Goal: Task Accomplishment & Management: Use online tool/utility

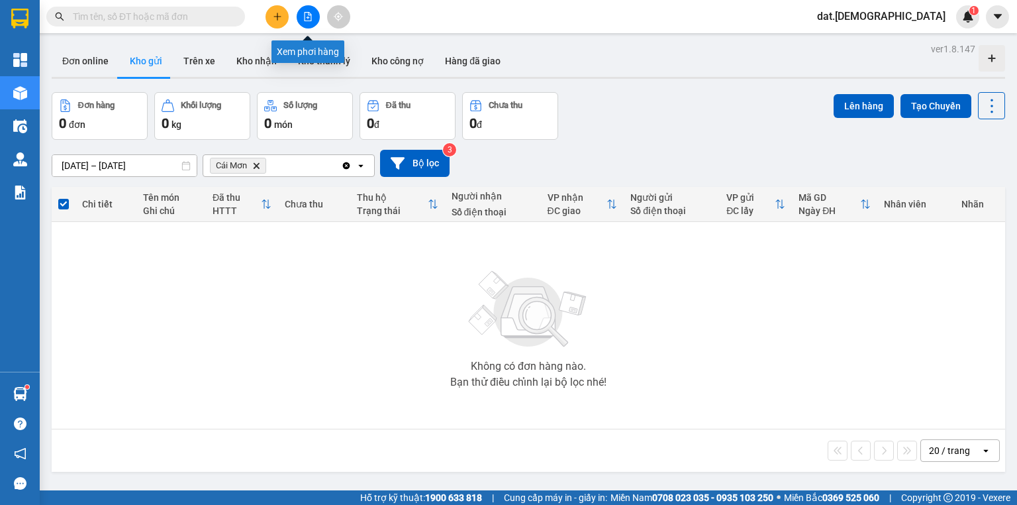
click at [307, 13] on icon "file-add" at bounding box center [307, 16] width 9 height 9
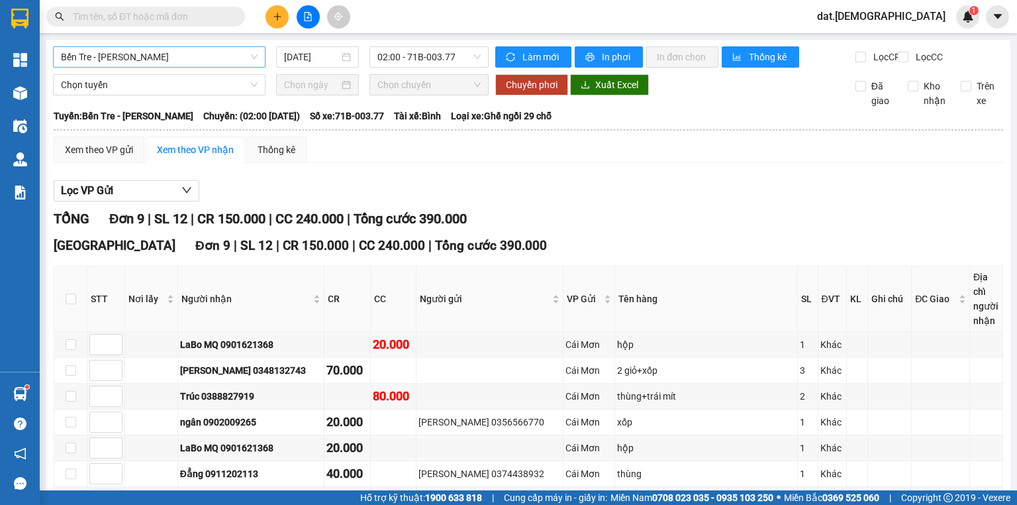
drag, startPoint x: 227, startPoint y: 60, endPoint x: 220, endPoint y: 64, distance: 7.7
click at [226, 60] on span "Bến Tre - [PERSON_NAME]" at bounding box center [159, 57] width 197 height 20
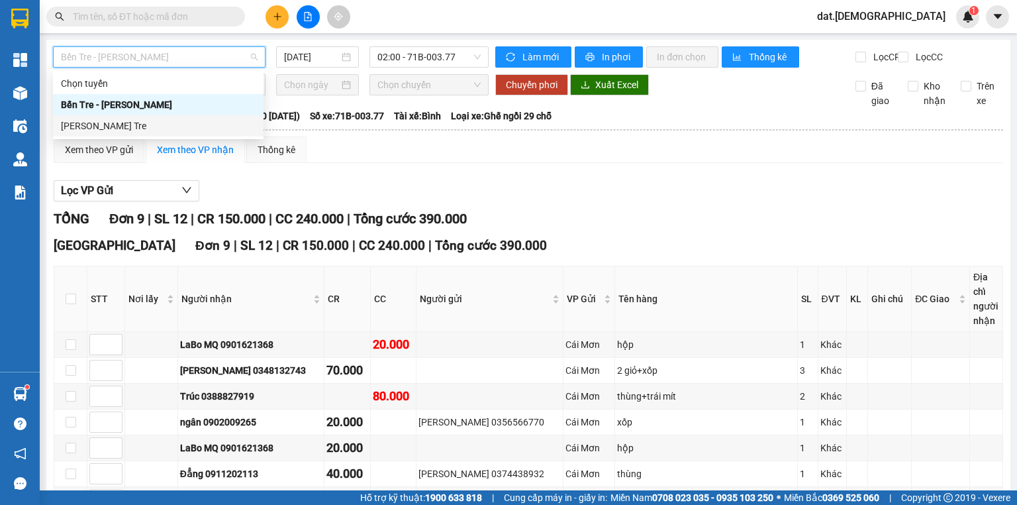
click at [148, 123] on div "[PERSON_NAME] Tre" at bounding box center [158, 126] width 195 height 15
type input "[DATE]"
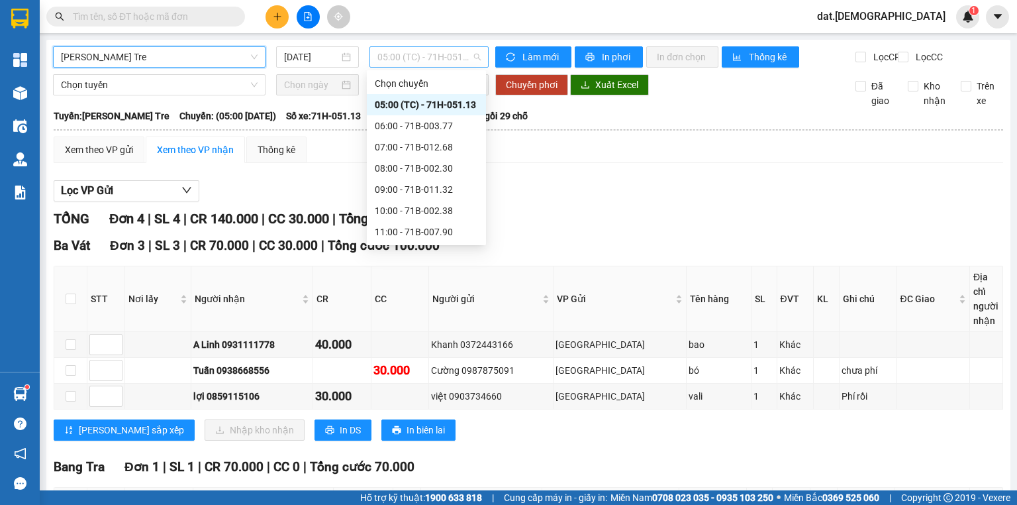
click at [426, 59] on span "05:00 (TC) - 71H-051.13" at bounding box center [429, 57] width 104 height 20
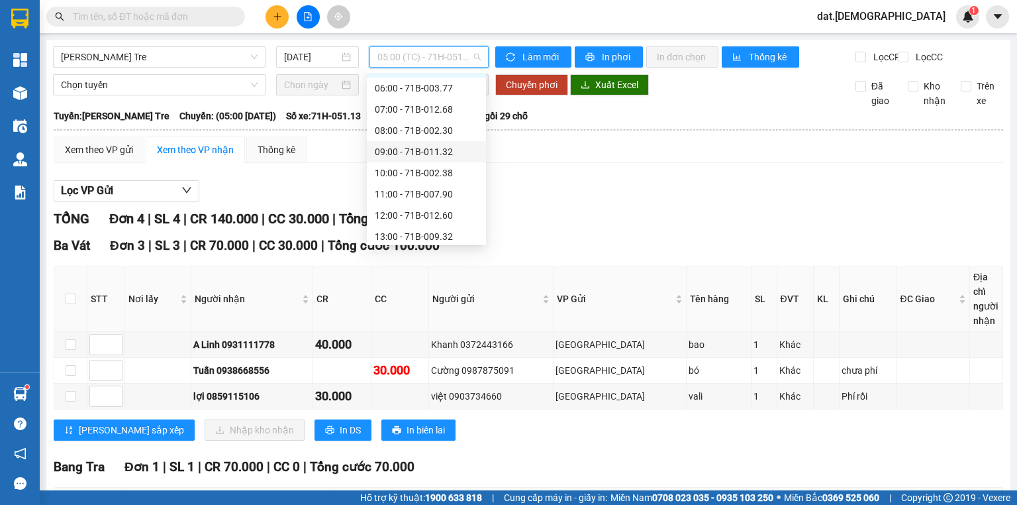
scroll to position [53, 0]
click at [412, 195] on div "12:00 - 71B-012.60" at bounding box center [426, 200] width 103 height 15
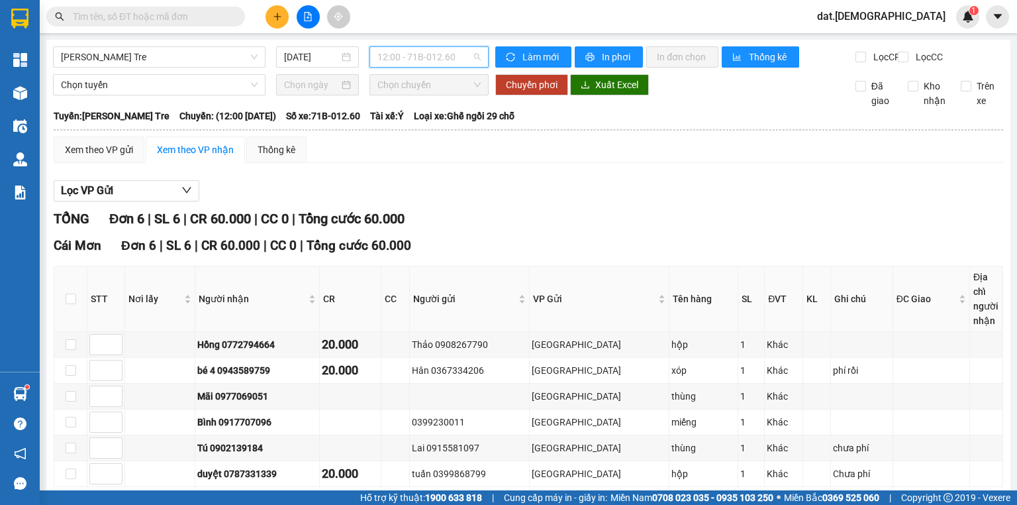
click at [406, 64] on span "12:00 - 71B-012.60" at bounding box center [429, 57] width 104 height 20
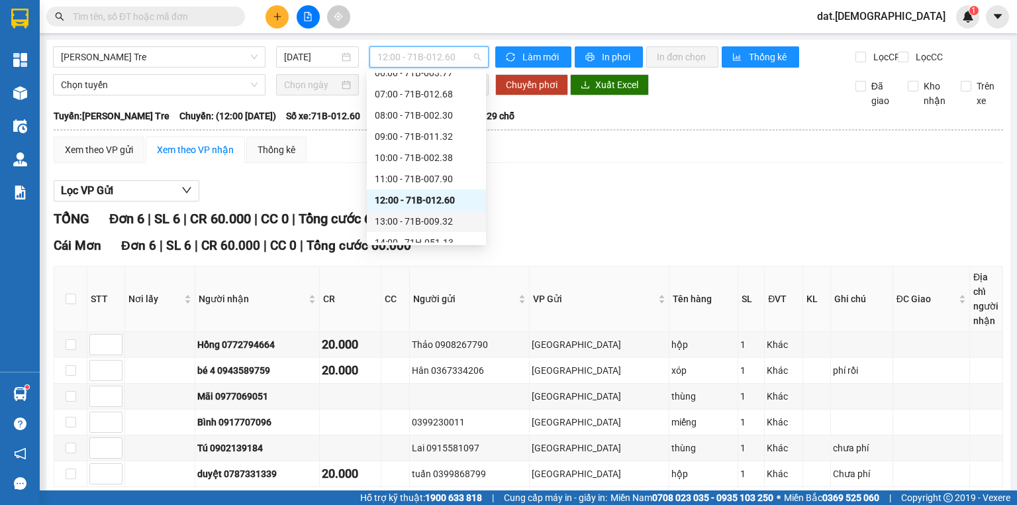
click at [403, 222] on div "13:00 - 71B-009.32" at bounding box center [426, 221] width 103 height 15
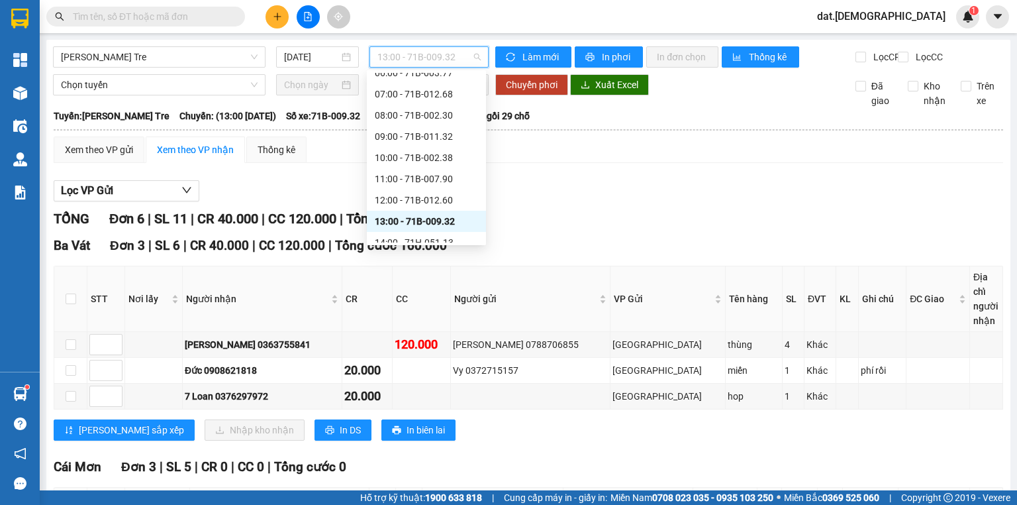
click at [410, 64] on span "13:00 - 71B-009.32" at bounding box center [429, 57] width 104 height 20
click at [426, 179] on div "11:00 - 71B-007.90" at bounding box center [426, 178] width 103 height 15
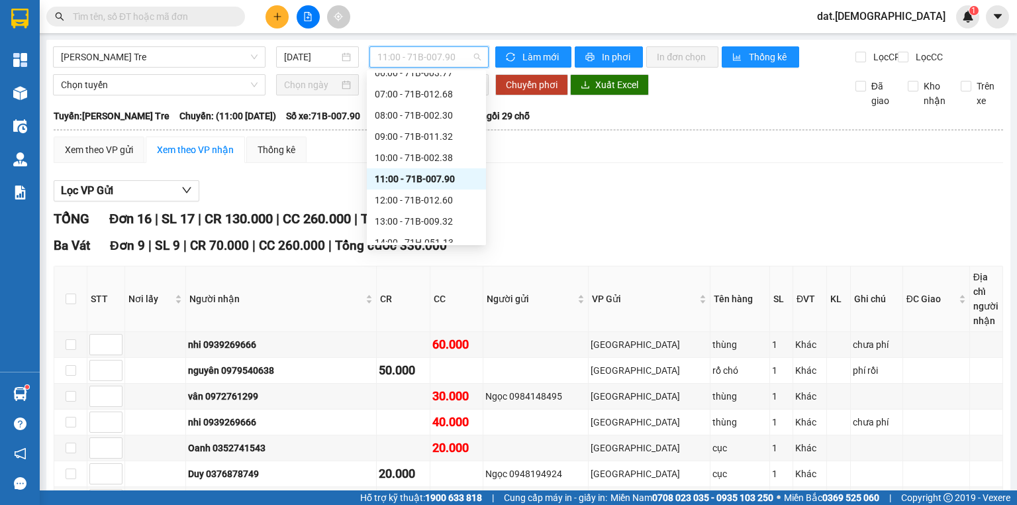
click at [430, 54] on span "11:00 - 71B-007.90" at bounding box center [429, 57] width 104 height 20
click at [405, 202] on div "12:00 - 71B-012.60" at bounding box center [426, 200] width 103 height 15
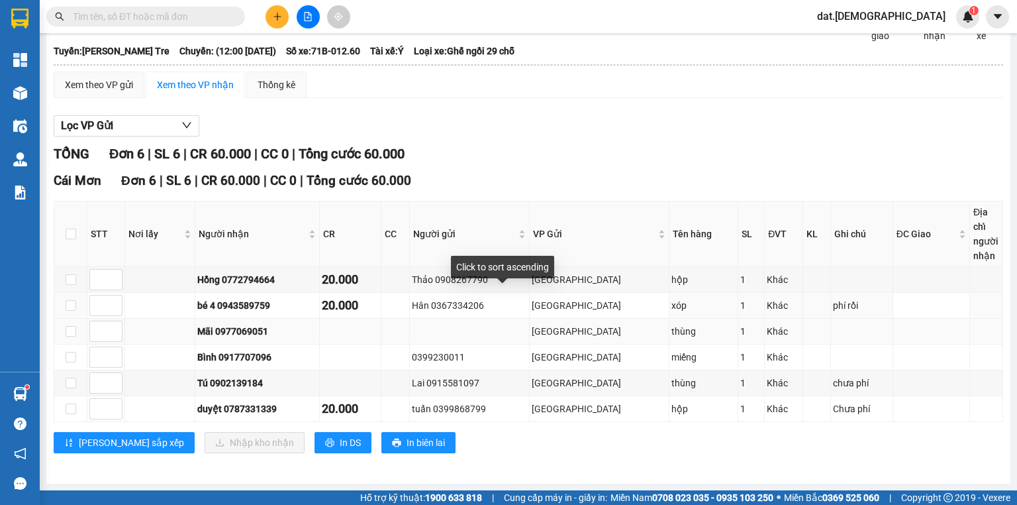
scroll to position [72, 0]
click at [149, 130] on button "Lọc VP Gửi" at bounding box center [127, 125] width 146 height 21
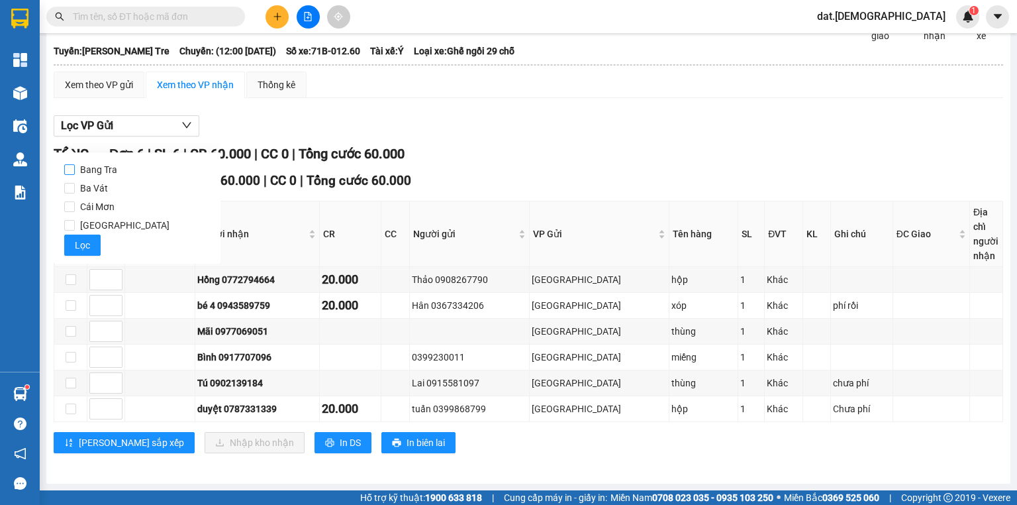
click at [105, 169] on span "Bang Tra" at bounding box center [99, 169] width 48 height 19
click at [75, 169] on input "Bang Tra" at bounding box center [69, 169] width 11 height 11
checkbox input "true"
click at [89, 245] on button "Lọc" at bounding box center [82, 244] width 36 height 21
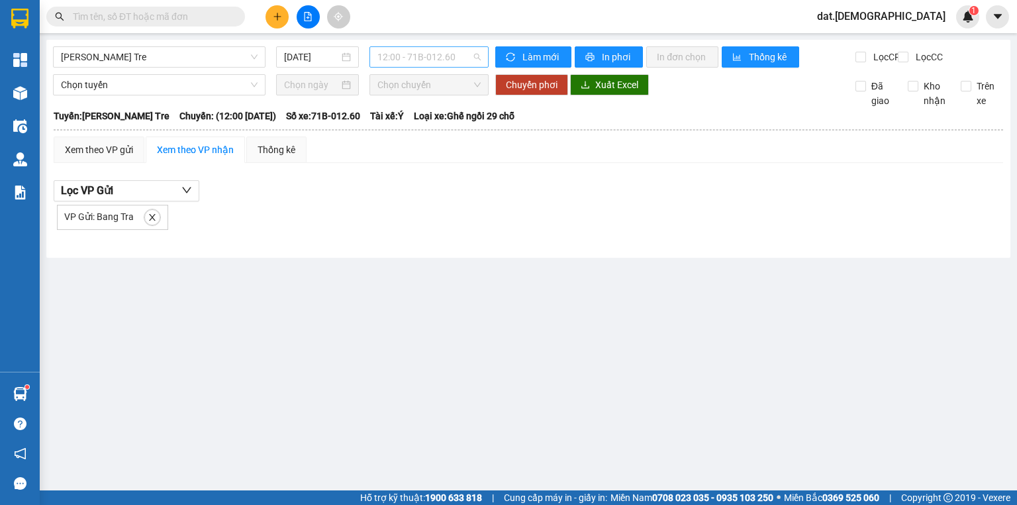
click at [405, 62] on span "12:00 - 71B-012.60" at bounding box center [429, 57] width 104 height 20
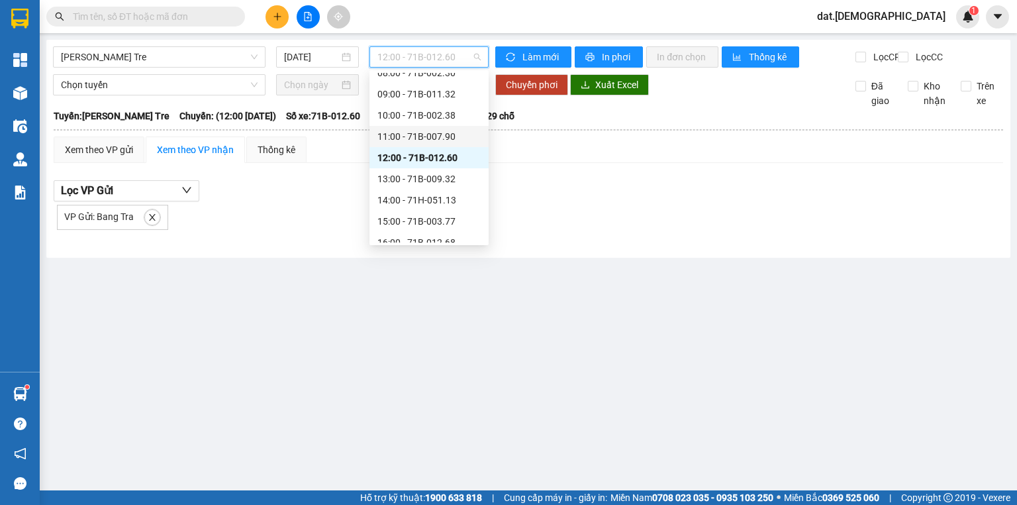
scroll to position [148, 0]
click at [440, 136] on div "14:00 - 71H-051.13" at bounding box center [428, 146] width 119 height 21
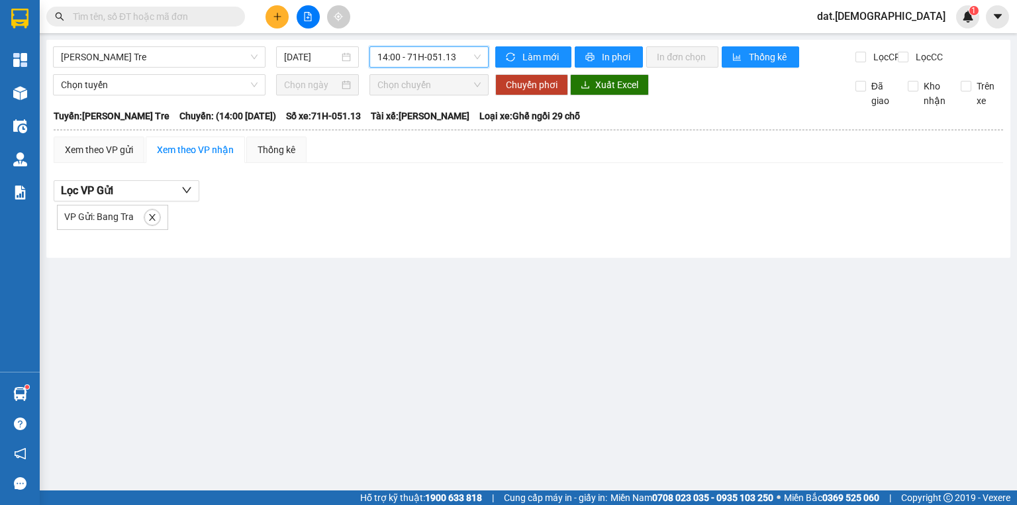
click at [445, 66] on span "14:00 - 71H-051.13" at bounding box center [429, 57] width 104 height 20
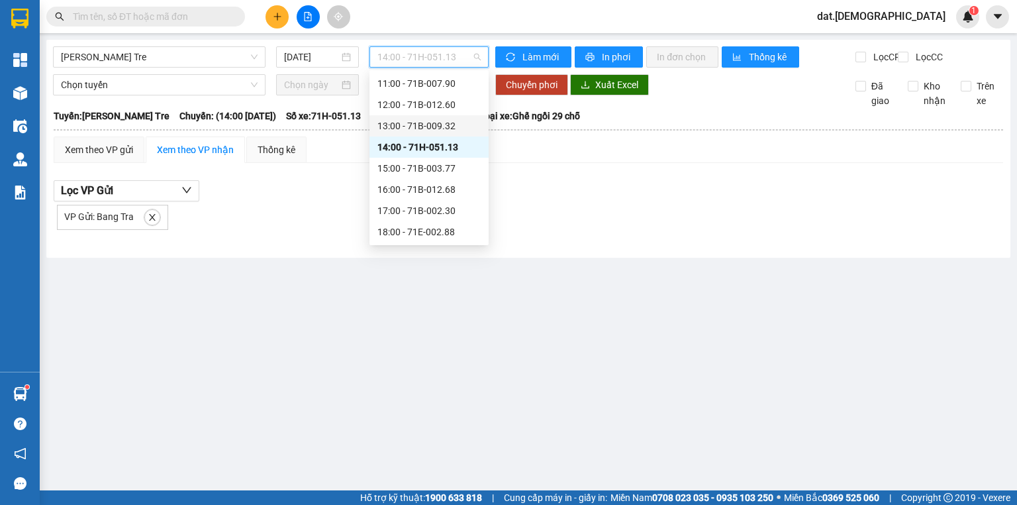
click at [435, 124] on div "13:00 - 71B-009.32" at bounding box center [428, 126] width 103 height 15
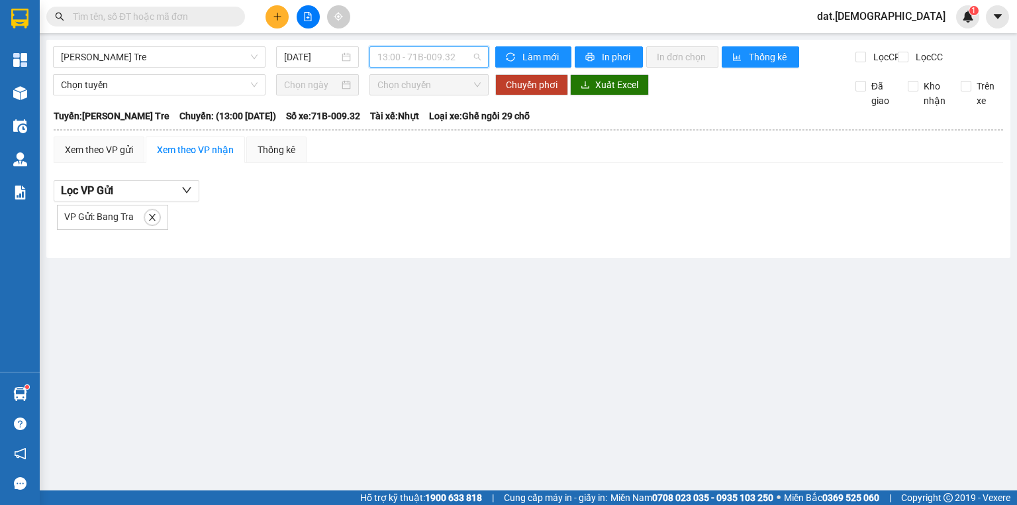
click at [415, 58] on span "13:00 - 71B-009.32" at bounding box center [429, 57] width 104 height 20
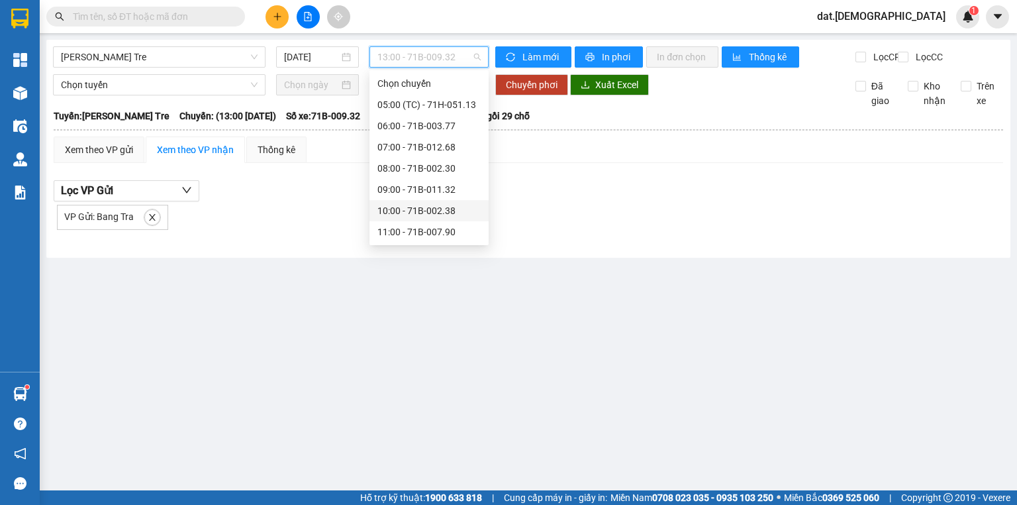
click at [421, 205] on div "10:00 - 71B-002.38" at bounding box center [428, 210] width 103 height 15
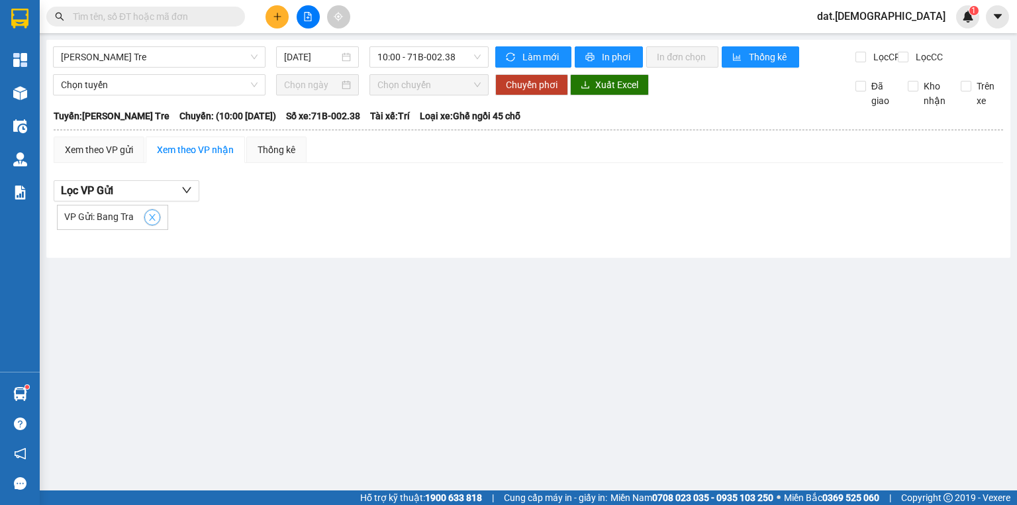
click at [150, 222] on icon "close" at bounding box center [152, 217] width 9 height 9
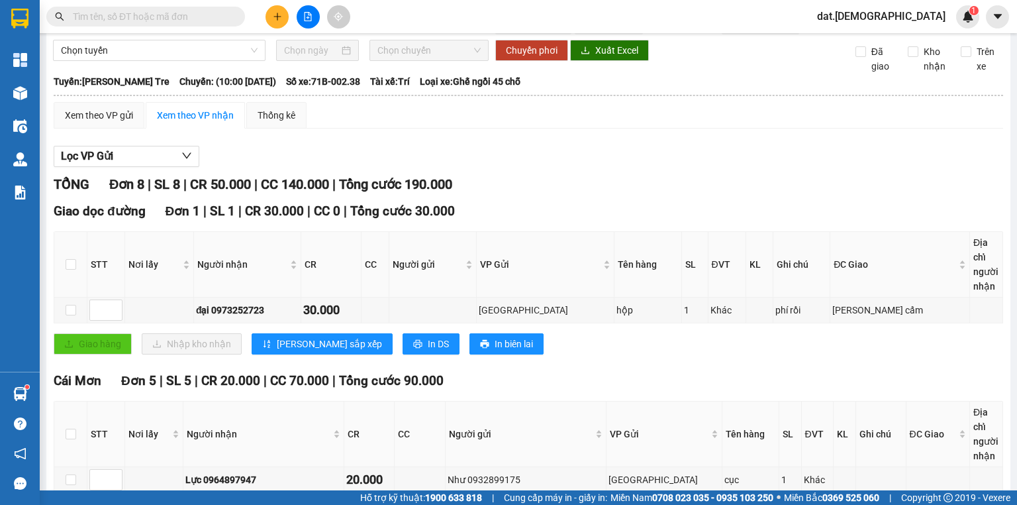
scroll to position [53, 0]
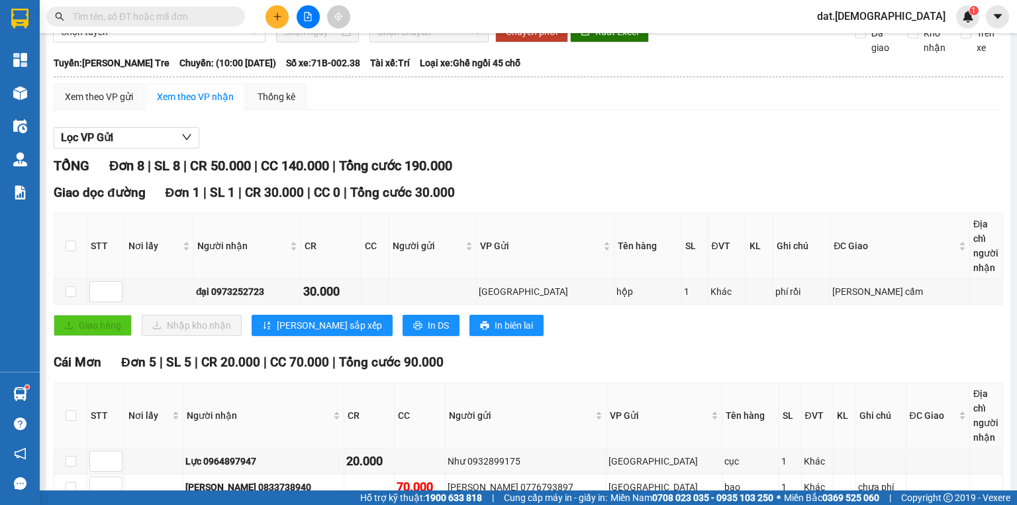
click at [109, 19] on input "text" at bounding box center [151, 16] width 156 height 15
type input "0"
click at [300, 13] on button at bounding box center [308, 16] width 23 height 23
click at [236, 17] on icon "close-circle" at bounding box center [236, 16] width 8 height 8
click at [167, 38] on span "Chọn tuyến" at bounding box center [159, 32] width 197 height 20
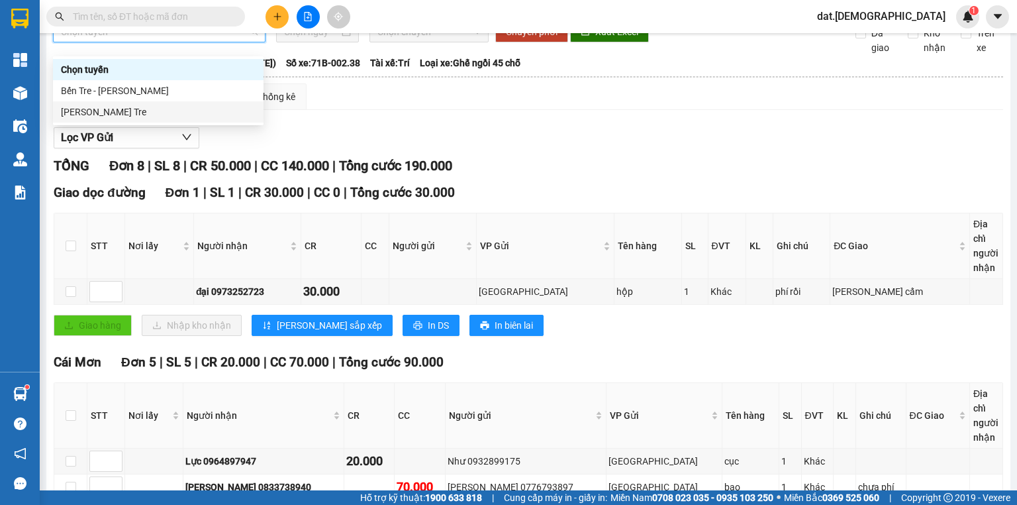
click at [158, 109] on div "[PERSON_NAME] Tre" at bounding box center [158, 112] width 195 height 15
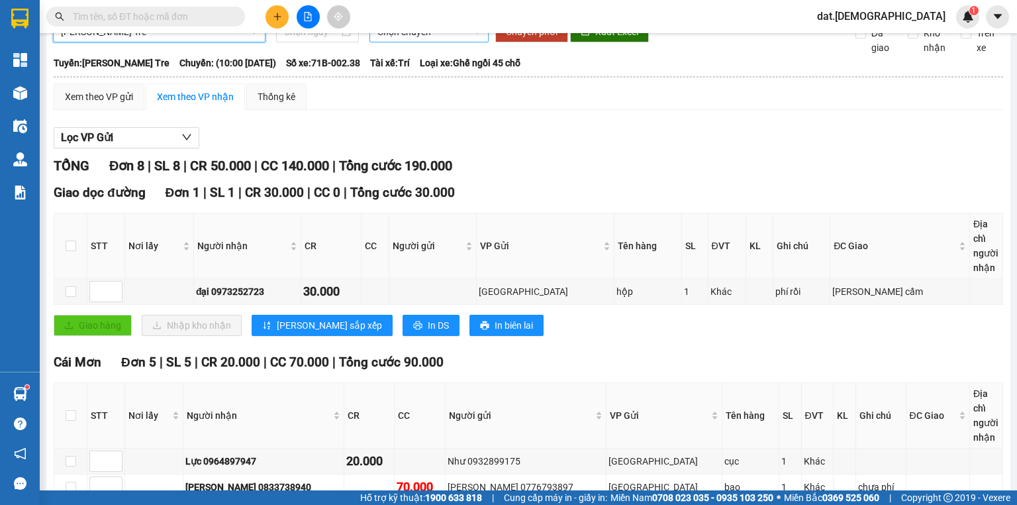
click at [418, 42] on span "Chọn chuyến" at bounding box center [429, 32] width 104 height 20
click at [419, 70] on div "Chọn chuyến" at bounding box center [426, 69] width 103 height 15
click at [420, 42] on span "Chọn chuyến" at bounding box center [429, 32] width 104 height 20
click at [422, 42] on span "Chọn chuyến" at bounding box center [429, 32] width 104 height 20
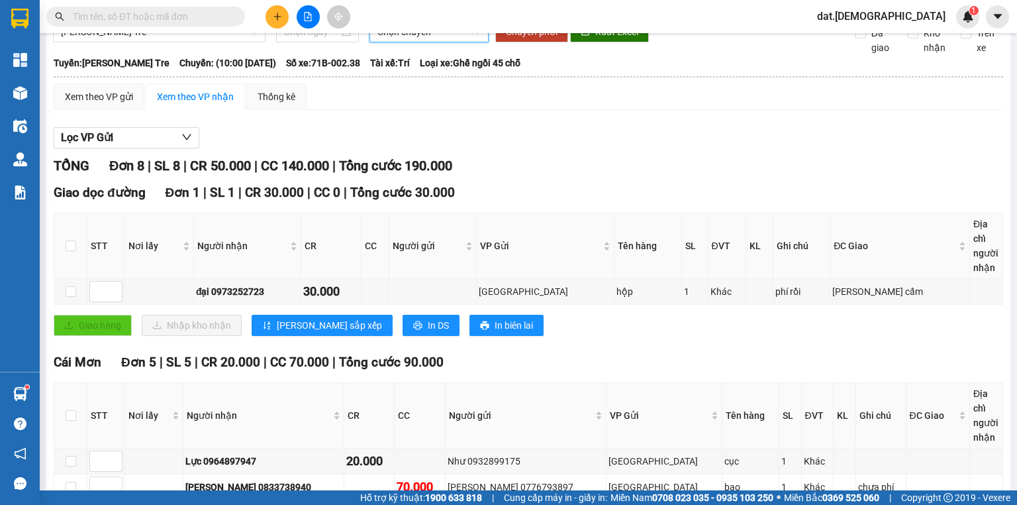
click at [424, 40] on span "Chọn chuyến" at bounding box center [429, 32] width 104 height 20
click at [313, 16] on button at bounding box center [308, 16] width 23 height 23
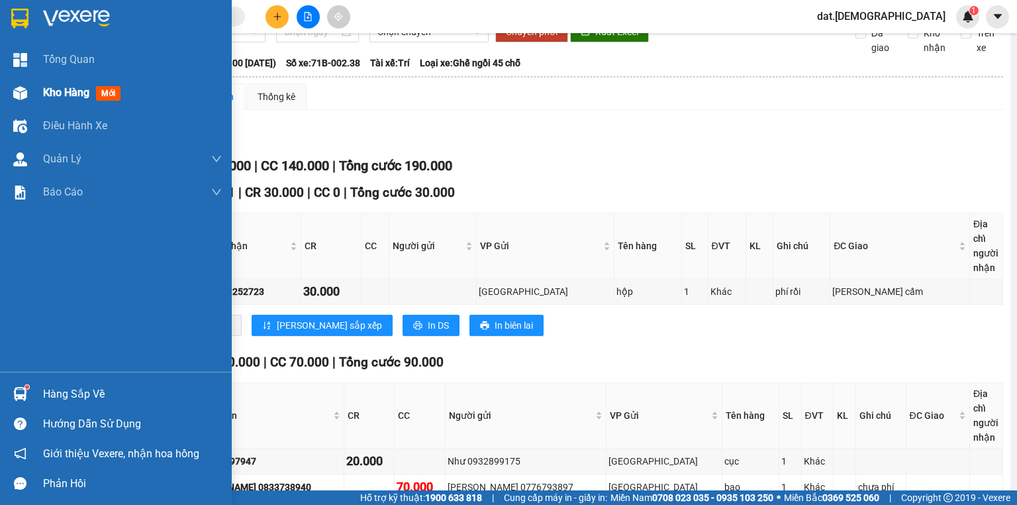
click at [22, 90] on img at bounding box center [20, 93] width 14 height 14
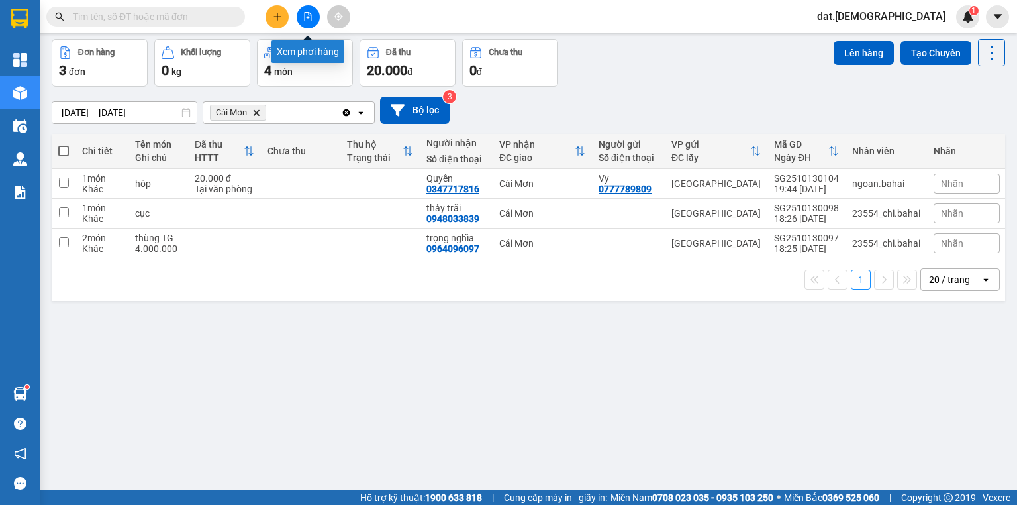
click at [305, 14] on icon "file-add" at bounding box center [307, 16] width 9 height 9
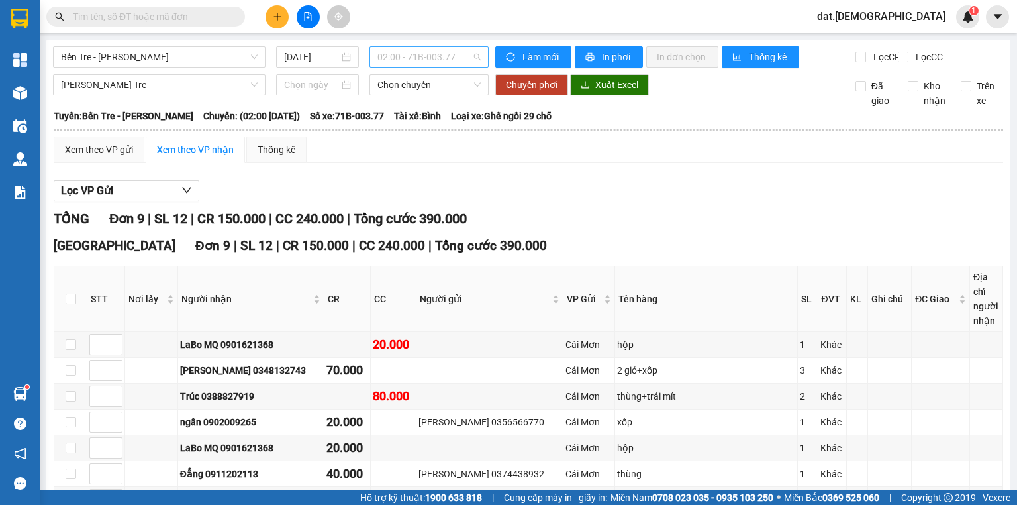
click at [437, 58] on span "02:00 - 71B-003.77" at bounding box center [429, 57] width 104 height 20
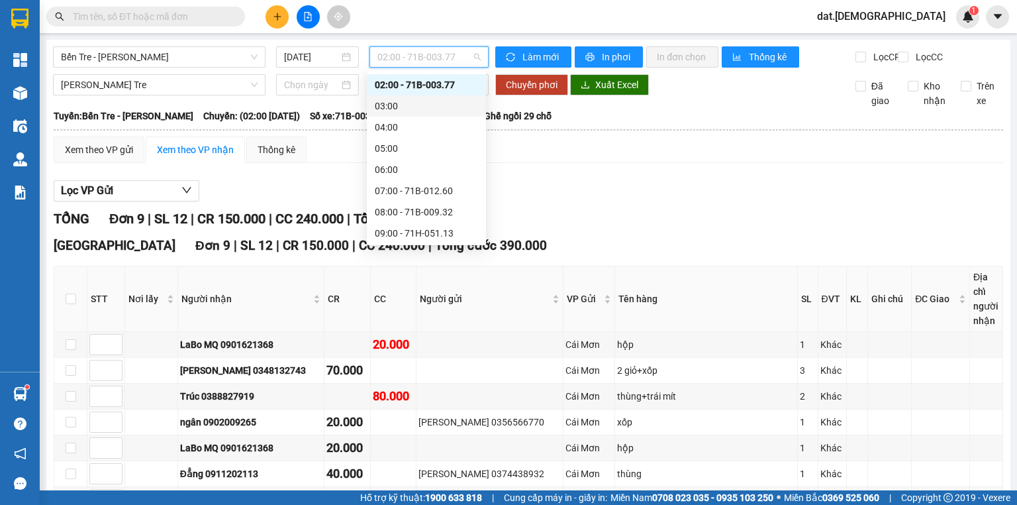
scroll to position [53, 0]
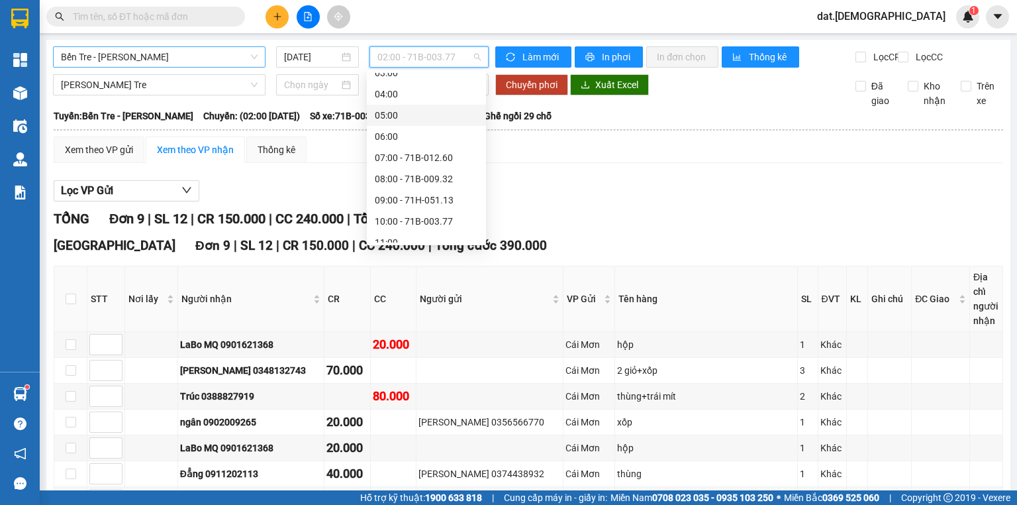
click at [132, 61] on span "Bến Tre - [PERSON_NAME]" at bounding box center [159, 57] width 197 height 20
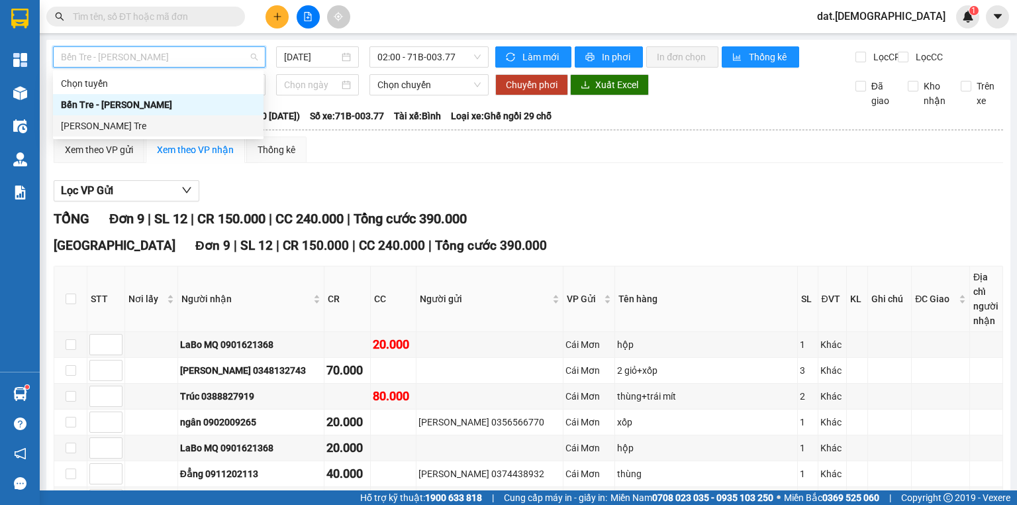
click at [134, 128] on div "[PERSON_NAME] Tre" at bounding box center [158, 126] width 195 height 15
type input "[DATE]"
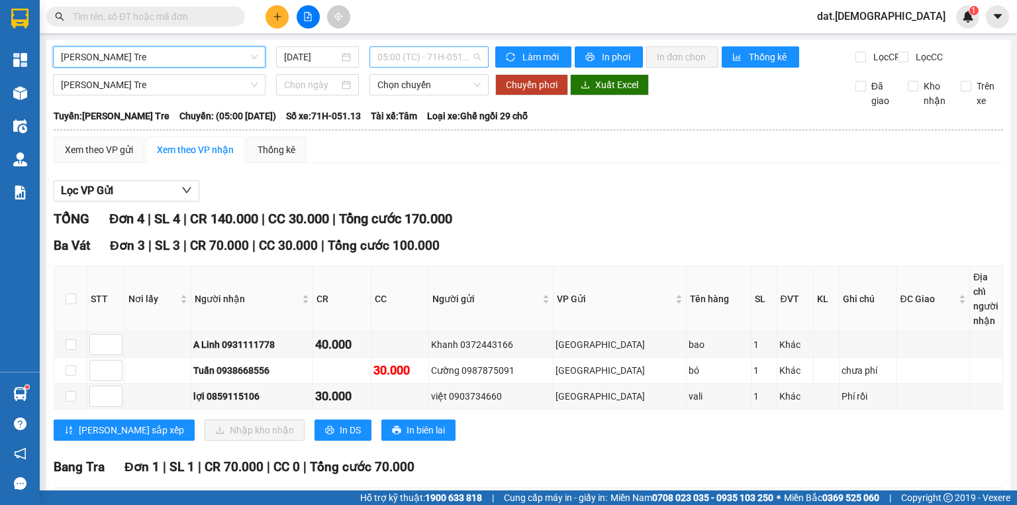
click at [440, 60] on span "05:00 (TC) - 71H-051.13" at bounding box center [429, 57] width 104 height 20
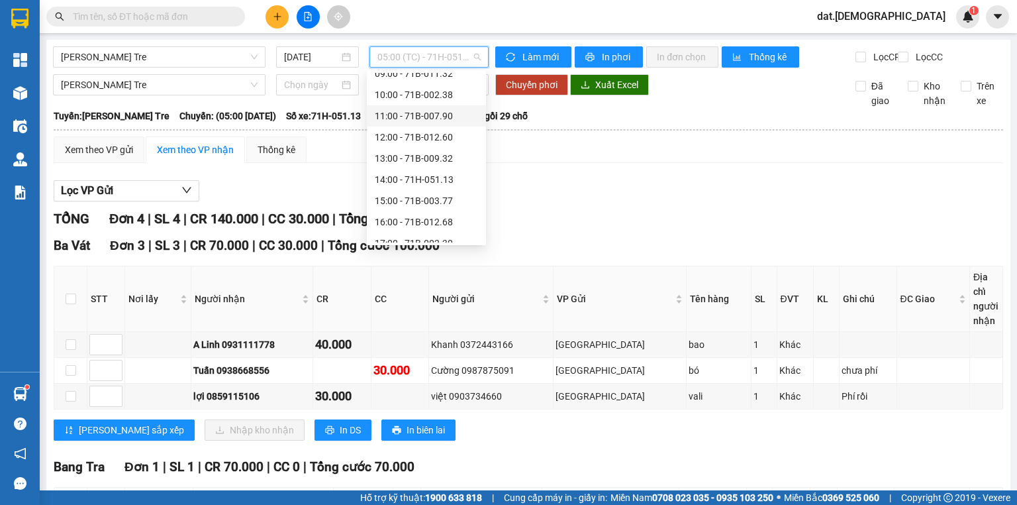
scroll to position [127, 0]
click at [430, 210] on div "16:00 - 71B-012.68" at bounding box center [426, 210] width 103 height 15
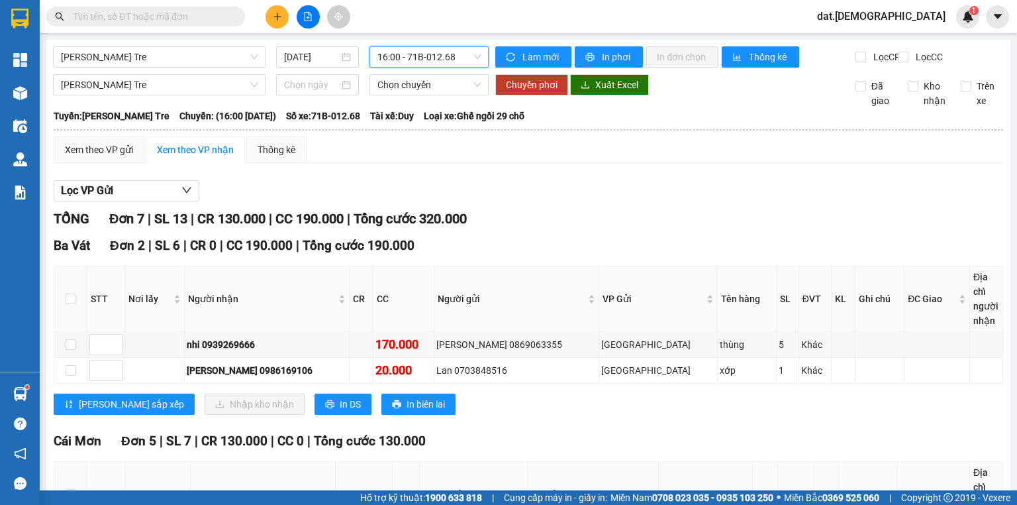
click at [437, 63] on span "16:00 - 71B-012.68" at bounding box center [429, 57] width 104 height 20
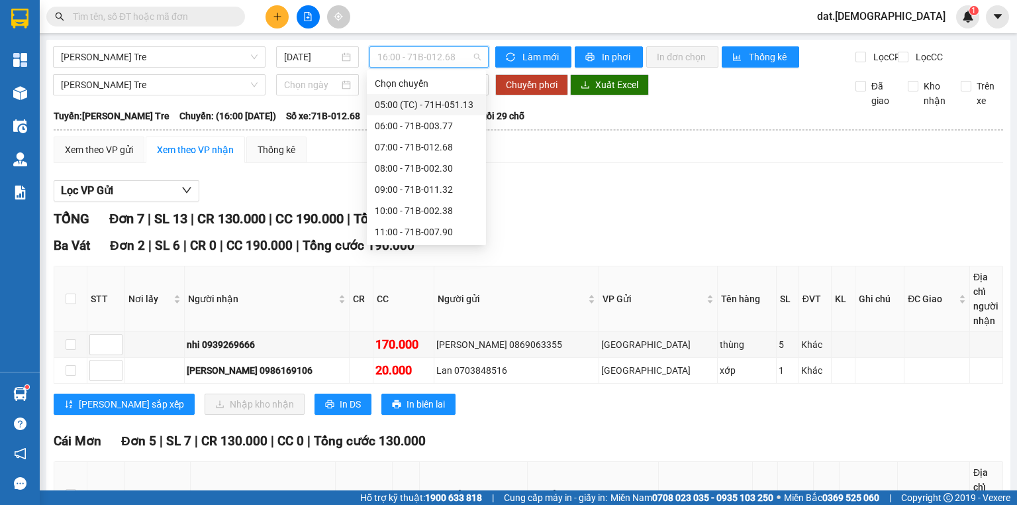
click at [434, 110] on div "05:00 (TC) - 71H-051.13" at bounding box center [426, 104] width 103 height 15
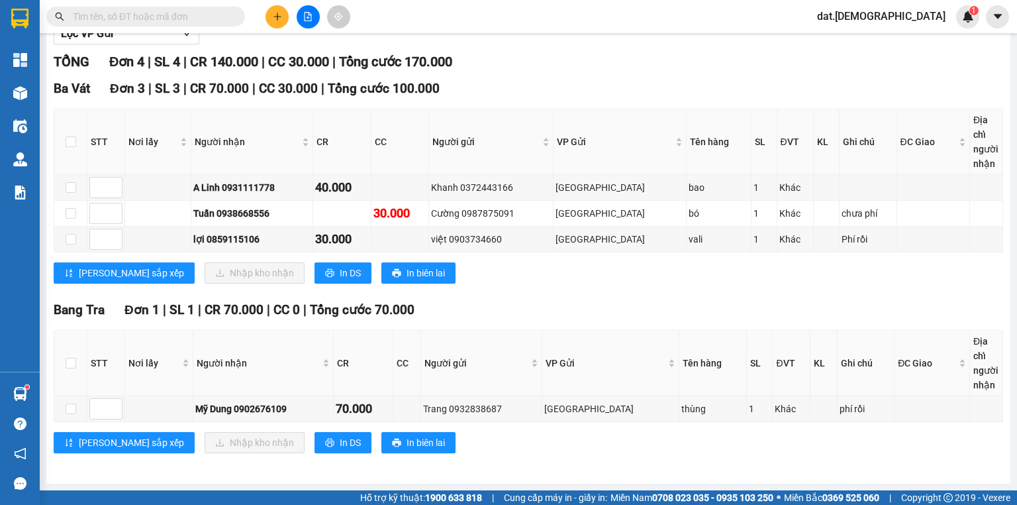
scroll to position [165, 0]
